Goal: Task Accomplishment & Management: Complete application form

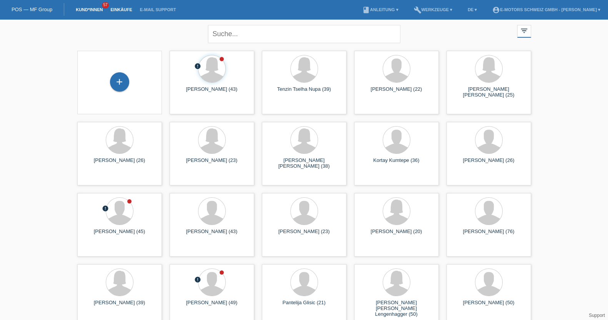
click at [123, 12] on link "Einkäufe" at bounding box center [121, 9] width 29 height 5
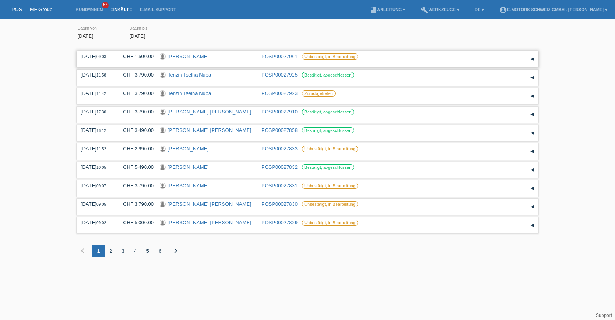
click at [194, 55] on link "[PERSON_NAME]" at bounding box center [188, 56] width 41 height 6
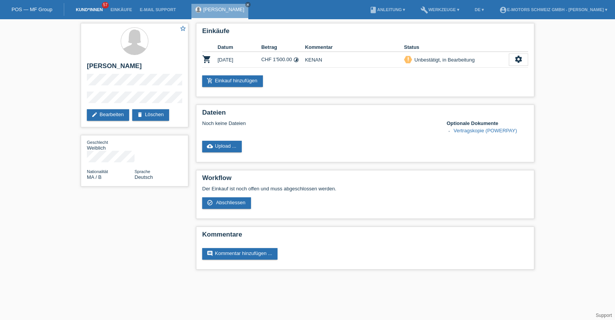
click at [79, 9] on link "Kund*innen" at bounding box center [89, 9] width 35 height 5
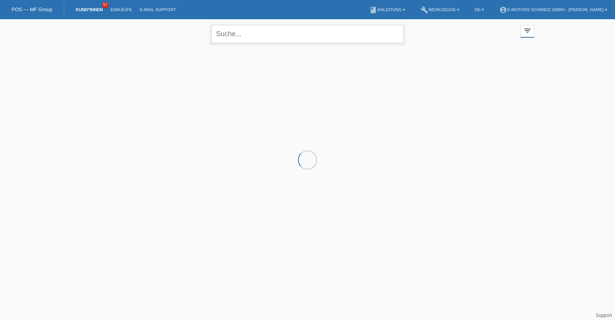
click at [267, 32] on input "text" at bounding box center [308, 34] width 192 height 18
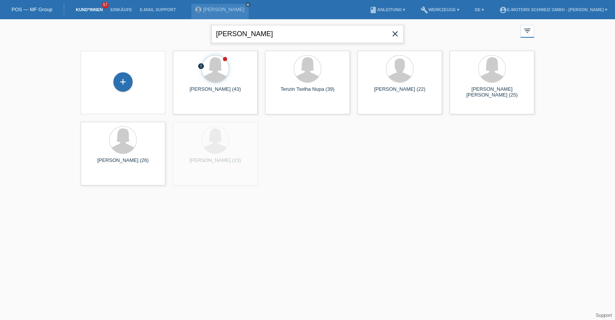
type input "[PERSON_NAME]"
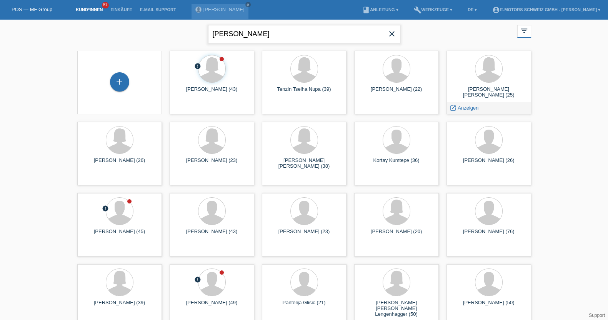
click at [327, 38] on input "jörg" at bounding box center [304, 34] width 192 height 18
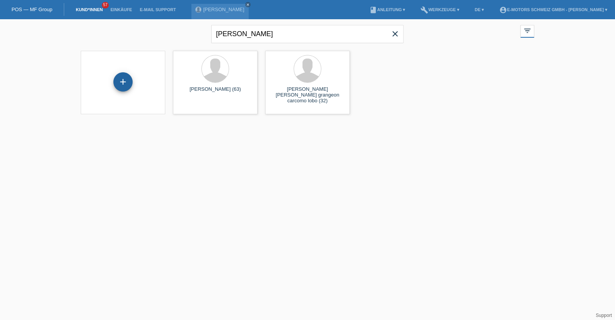
click at [121, 80] on div "+" at bounding box center [122, 81] width 19 height 19
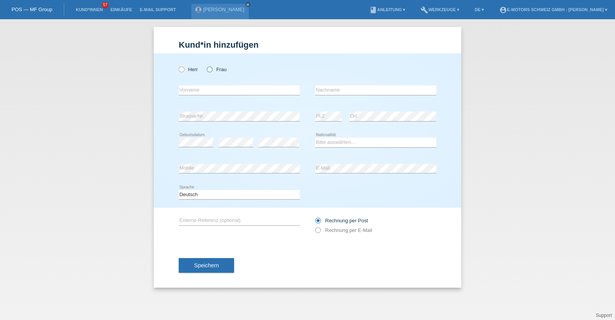
click at [206, 65] on icon at bounding box center [206, 65] width 0 height 0
click at [212, 70] on input "Frau" at bounding box center [209, 69] width 5 height 5
radio input "true"
click at [178, 65] on icon at bounding box center [178, 65] width 0 height 0
click at [182, 69] on input "Herr" at bounding box center [181, 69] width 5 height 5
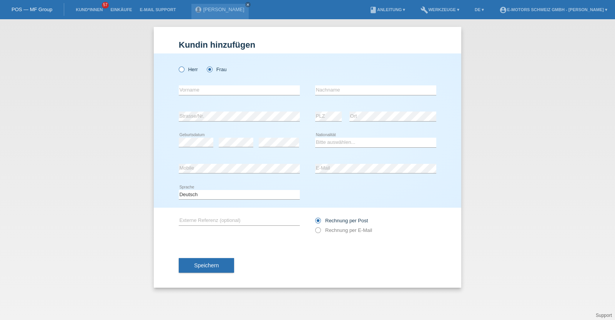
radio input "true"
click at [197, 92] on input "text" at bounding box center [239, 90] width 121 height 10
type input "Jörg Michael"
type input "Schulte"
click at [326, 141] on select "Bitte auswählen... Schweiz Deutschland Liechtenstein Österreich ------------ Af…" at bounding box center [375, 142] width 121 height 9
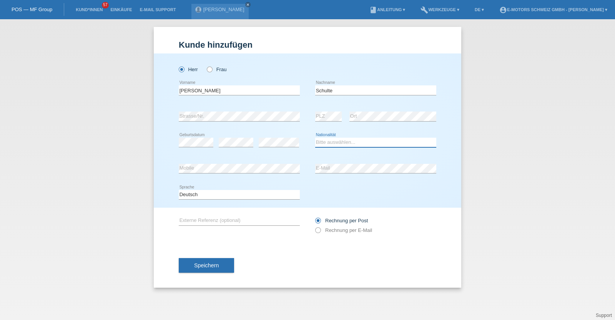
select select "DE"
click at [315, 138] on select "Bitte auswählen... Schweiz Deutschland Liechtenstein Österreich ------------ Af…" at bounding box center [375, 142] width 121 height 9
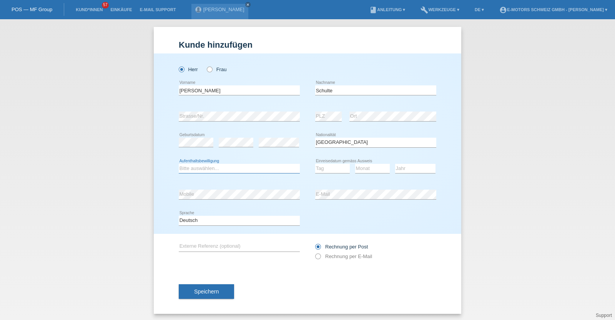
click at [207, 170] on select "Bitte auswählen... C B B - Flüchtlingsstatus Andere" at bounding box center [239, 168] width 121 height 9
select select "C"
click at [179, 164] on select "Bitte auswählen... C B B - Flüchtlingsstatus Andere" at bounding box center [239, 168] width 121 height 9
click at [329, 168] on select "Tag 01 02 03 04 05 06 07 08 09 10 11" at bounding box center [332, 168] width 35 height 9
select select "30"
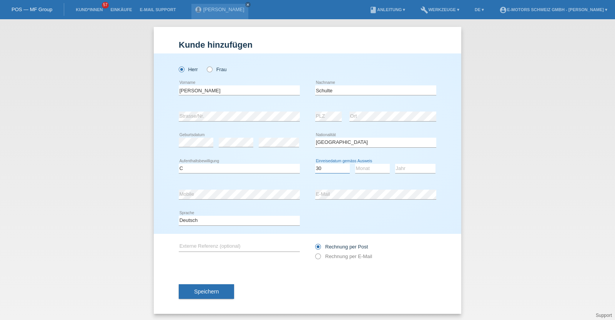
click at [315, 164] on select "Tag 01 02 03 04 05 06 07 08 09 10 11" at bounding box center [332, 168] width 35 height 9
click at [379, 170] on select "Monat 01 02 03 04 05 06 07 08 09 10 11" at bounding box center [372, 168] width 35 height 9
select select "03"
click at [355, 164] on select "Monat 01 02 03 04 05 06 07 08 09 10 11" at bounding box center [372, 168] width 35 height 9
click at [410, 168] on select "Jahr 2025 2024 2023 2022 2021 2020 2019 2018 2017 2016 2015 2014 2013 2012 2011…" at bounding box center [415, 168] width 40 height 9
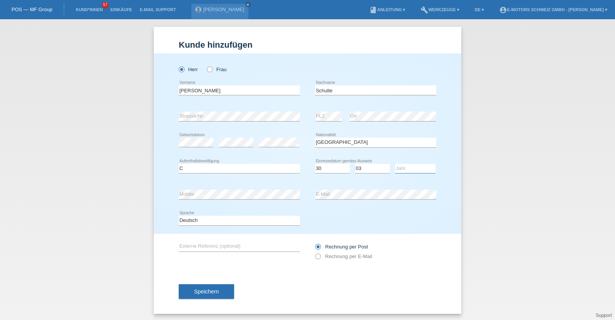
select select "2012"
click at [395, 164] on select "Jahr 2025 2024 2023 2022 2021 2020 2019 2018 2017 2016 2015 2014 2013 2012 2011…" at bounding box center [415, 168] width 40 height 9
click at [210, 291] on span "Speichern" at bounding box center [206, 292] width 25 height 6
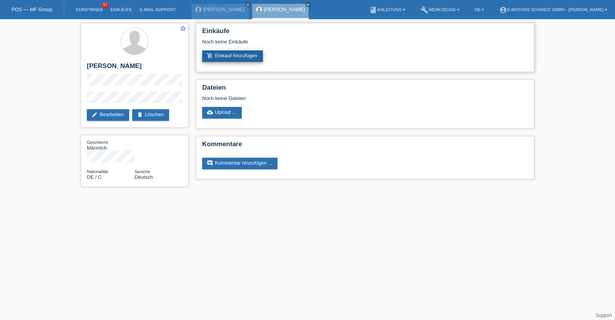
click at [223, 53] on link "add_shopping_cart Einkauf hinzufügen" at bounding box center [232, 56] width 61 height 12
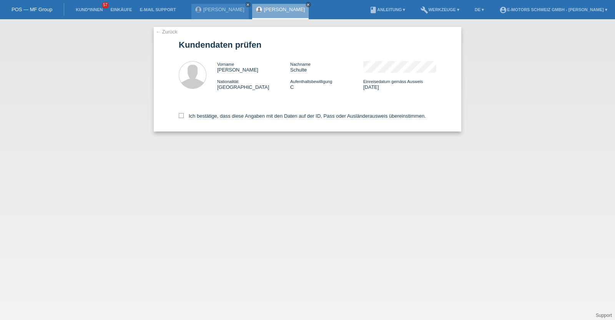
click at [250, 122] on div "Ich bestätige, dass diese Angaben mit den Daten auf der ID, Pass oder Ausländer…" at bounding box center [308, 115] width 258 height 34
click at [250, 119] on div "Ich bestätige, dass diese Angaben mit den Daten auf der ID, Pass oder Ausländer…" at bounding box center [308, 115] width 258 height 34
click at [251, 118] on label "Ich bestätige, dass diese Angaben mit den Daten auf der ID, Pass oder Ausländer…" at bounding box center [302, 116] width 247 height 6
click at [184, 118] on input "Ich bestätige, dass diese Angaben mit den Daten auf der ID, Pass oder Ausländer…" at bounding box center [181, 115] width 5 height 5
checkbox input "true"
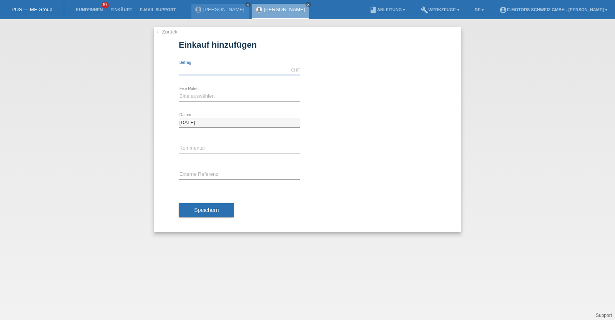
click at [231, 72] on input "text" at bounding box center [239, 70] width 121 height 10
type input "3790.00"
click at [225, 99] on select "Bitte auswählen 12 Raten 24 Raten 36 Raten 48 Raten" at bounding box center [239, 96] width 121 height 9
select select "214"
click at [179, 92] on select "Bitte auswählen 12 Raten 24 Raten 36 Raten 48 Raten" at bounding box center [239, 96] width 121 height 9
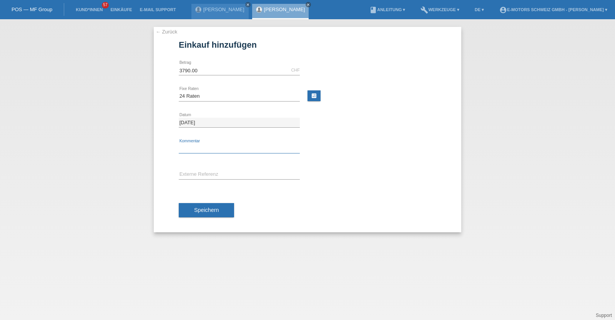
click at [221, 147] on input "text" at bounding box center [239, 149] width 121 height 10
type input "KENAN"
click at [213, 214] on button "Speichern" at bounding box center [206, 210] width 55 height 15
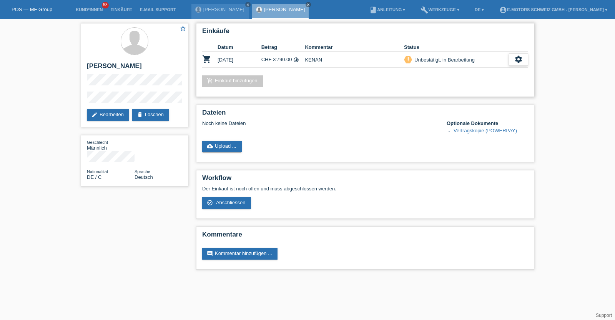
click at [526, 57] on div "settings" at bounding box center [518, 59] width 19 height 12
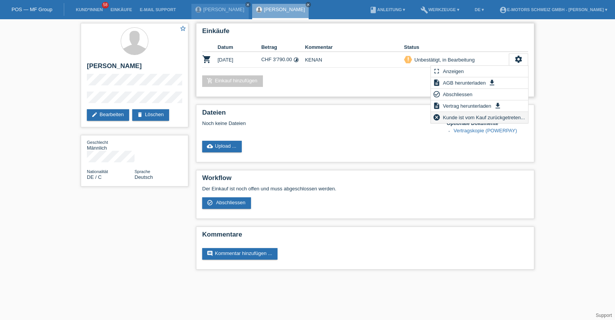
click at [463, 117] on span "Kunde ist vom Kauf zurückgetreten..." at bounding box center [484, 117] width 84 height 9
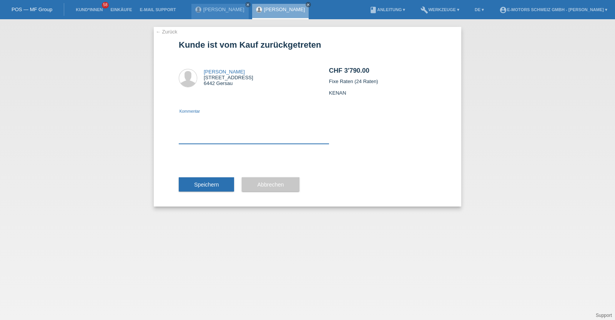
click at [289, 140] on textarea at bounding box center [254, 129] width 150 height 30
type textarea "neu"
click at [222, 182] on button "Speichern" at bounding box center [206, 184] width 55 height 15
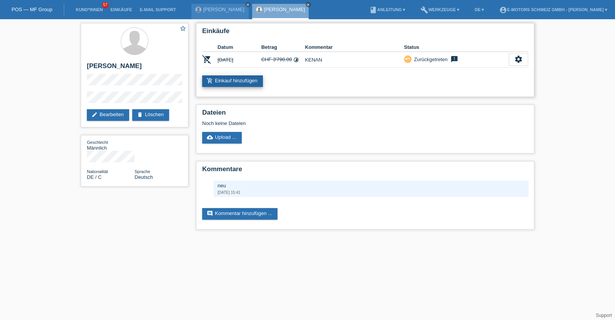
click at [224, 79] on link "add_shopping_cart Einkauf hinzufügen" at bounding box center [232, 81] width 61 height 12
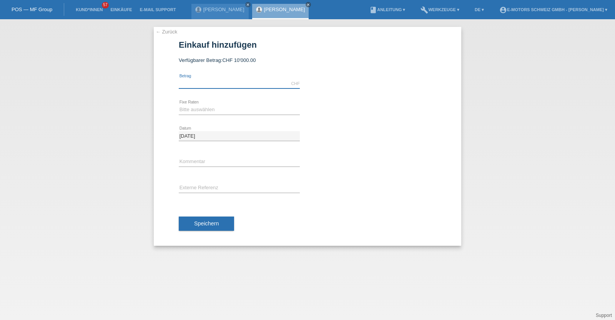
drag, startPoint x: 0, startPoint y: 0, endPoint x: 224, endPoint y: 79, distance: 237.9
click at [224, 79] on input "text" at bounding box center [239, 84] width 121 height 10
type input "4590.00"
click at [193, 113] on select "Bitte auswählen 12 Raten 24 Raten 36 Raten 48 Raten" at bounding box center [239, 109] width 121 height 9
select select "214"
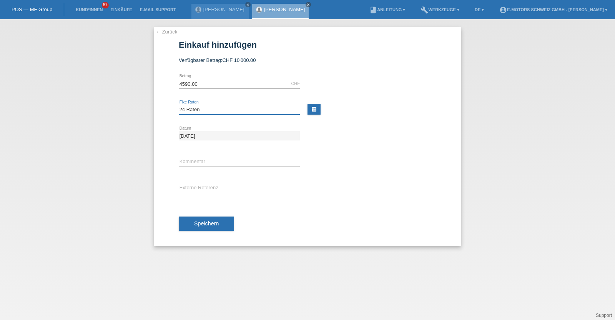
click at [179, 105] on select "Bitte auswählen 12 Raten 24 Raten 36 Raten 48 Raten" at bounding box center [239, 109] width 121 height 9
click at [202, 164] on input "text" at bounding box center [239, 162] width 121 height 10
type input "KENAN"
click at [205, 224] on span "Speichern" at bounding box center [206, 223] width 25 height 6
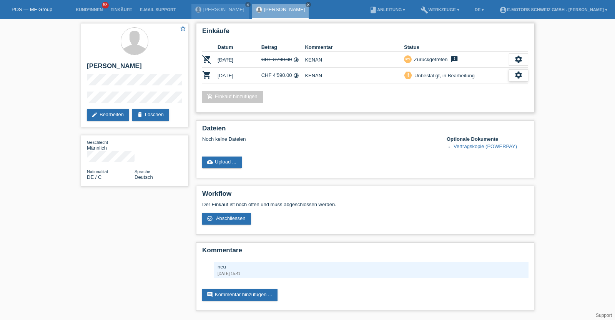
click at [520, 75] on icon "settings" at bounding box center [519, 75] width 8 height 8
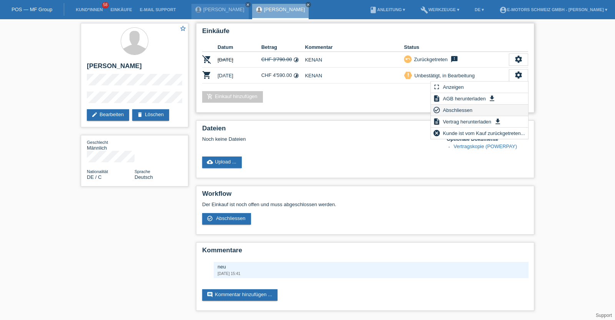
click at [465, 111] on span "Abschliessen" at bounding box center [458, 109] width 32 height 9
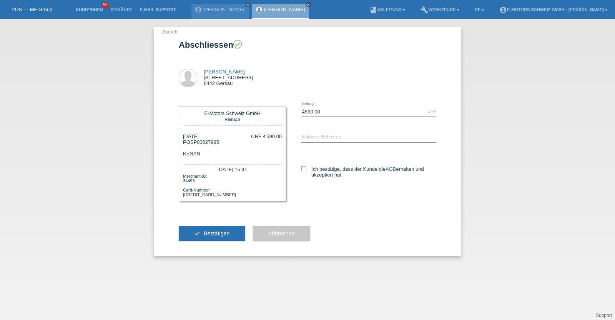
click at [218, 78] on div "[PERSON_NAME] [STREET_ADDRESS]" at bounding box center [229, 77] width 50 height 17
drag, startPoint x: 218, startPoint y: 78, endPoint x: 226, endPoint y: 87, distance: 12.0
click at [226, 87] on div "[PERSON_NAME] [STREET_ADDRESS]" at bounding box center [232, 78] width 107 height 35
copy div "[STREET_ADDRESS]"
click at [304, 170] on icon at bounding box center [304, 168] width 5 height 5
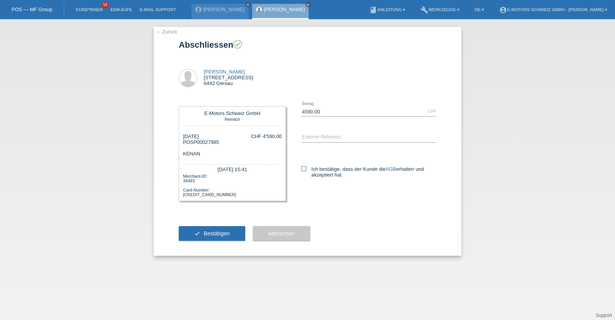
click at [304, 170] on input "Ich bestätige, dass der Kunde die AGB erhalten und akzeptiert hat." at bounding box center [304, 168] width 5 height 5
checkbox input "true"
click at [206, 236] on span "Bestätigen" at bounding box center [217, 233] width 26 height 6
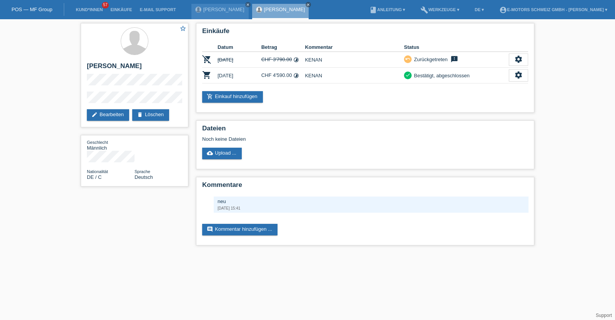
click at [273, 7] on link "[PERSON_NAME]" at bounding box center [284, 10] width 41 height 6
click at [93, 72] on h2 "[PERSON_NAME]" at bounding box center [134, 68] width 95 height 12
click at [93, 66] on h2 "[PERSON_NAME]" at bounding box center [134, 68] width 95 height 12
drag, startPoint x: 93, startPoint y: 66, endPoint x: 132, endPoint y: 66, distance: 38.9
click at [132, 66] on h2 "[PERSON_NAME]" at bounding box center [134, 68] width 95 height 12
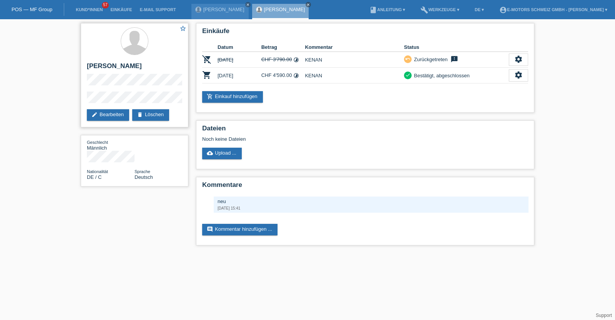
copy h2 "[PERSON_NAME]"
